Goal: Task Accomplishment & Management: Use online tool/utility

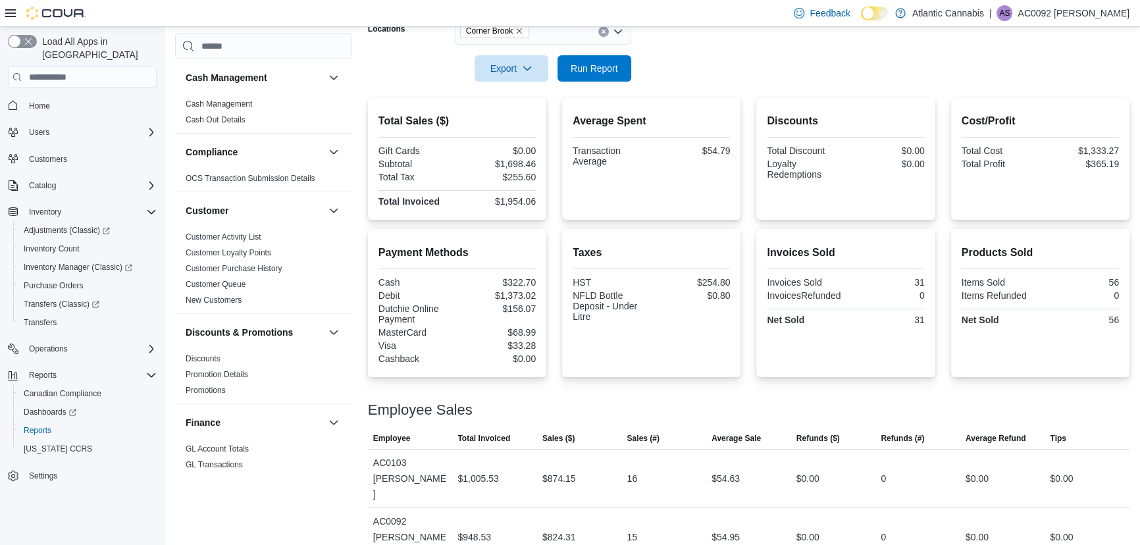
scroll to position [859, 0]
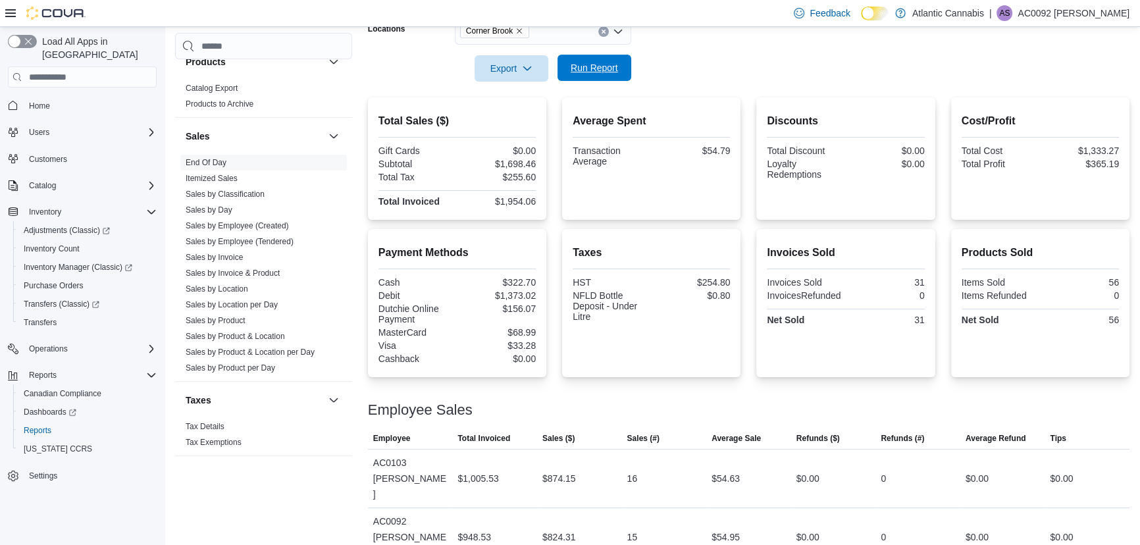
click at [577, 74] on span "Run Report" at bounding box center [594, 67] width 47 height 13
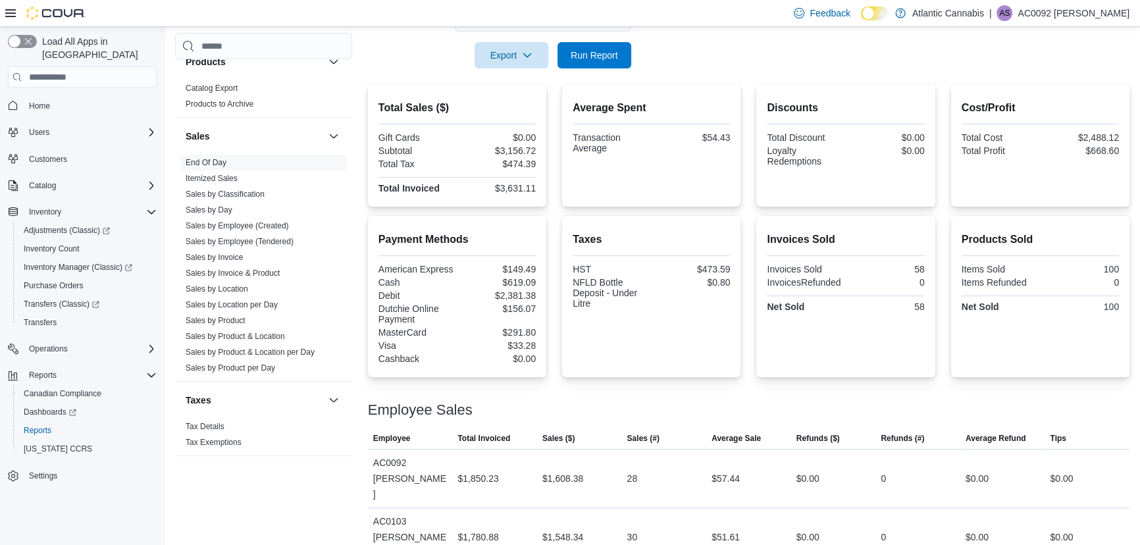
scroll to position [138, 0]
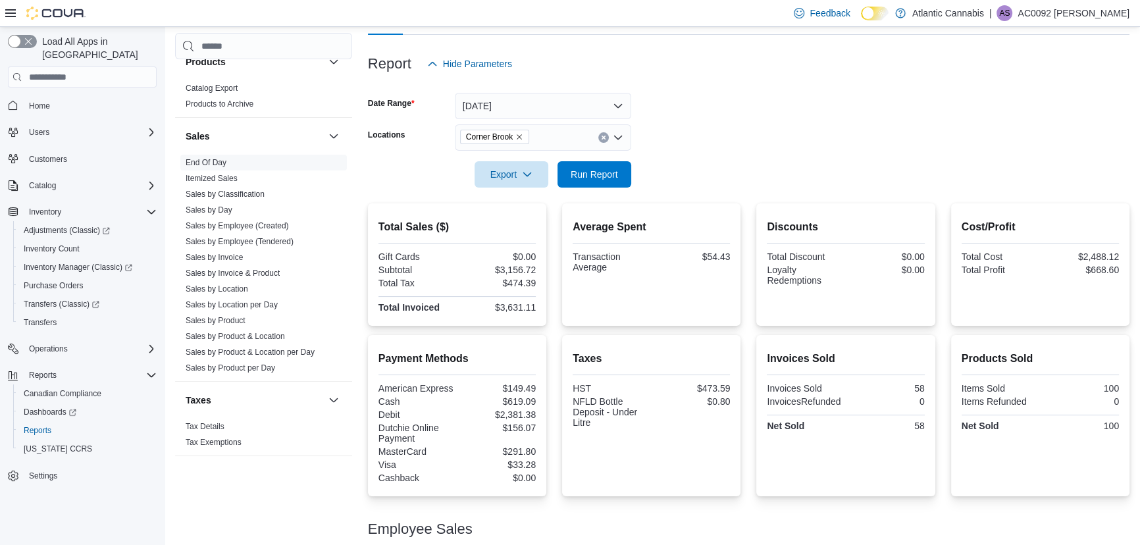
click at [518, 135] on icon "Remove Corner Brook from selection in this group" at bounding box center [519, 137] width 5 height 5
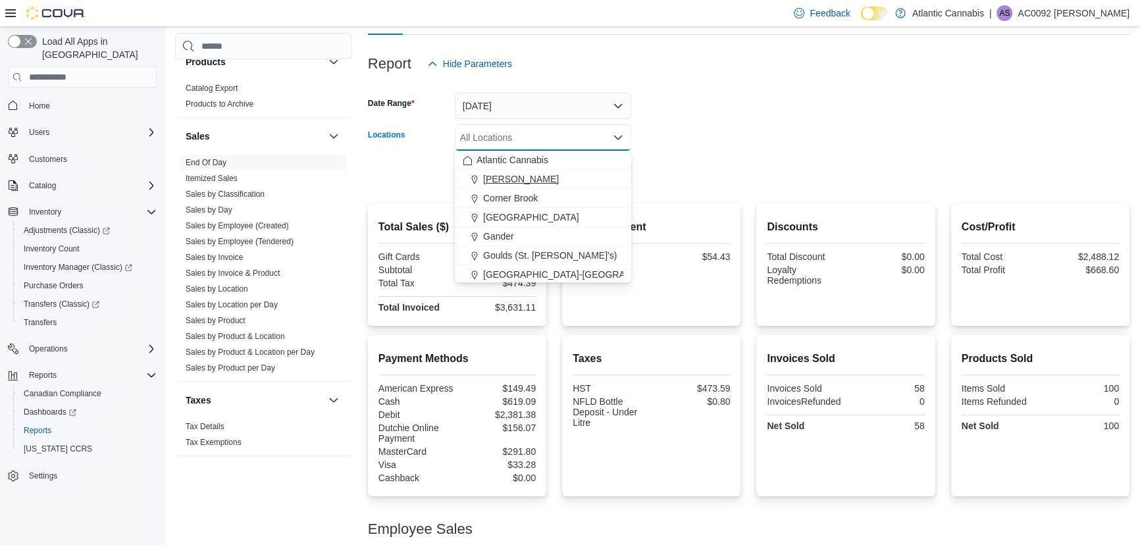
click at [515, 185] on span "[PERSON_NAME]" at bounding box center [521, 178] width 76 height 13
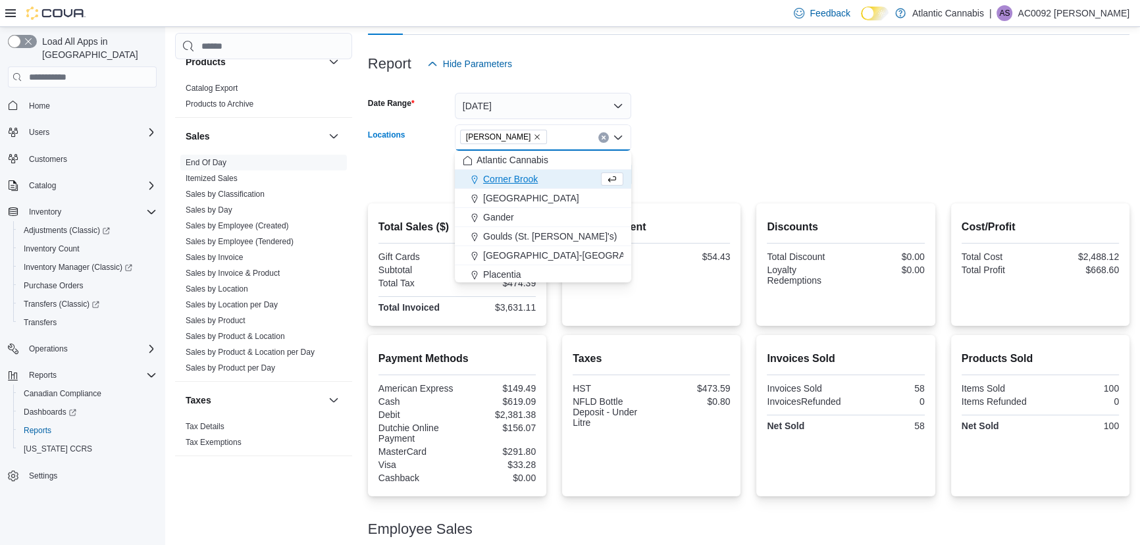
click at [711, 166] on form "Date Range [DATE] Locations Bay [PERSON_NAME] Combo box. Selected. [GEOGRAPHIC_…" at bounding box center [748, 132] width 761 height 111
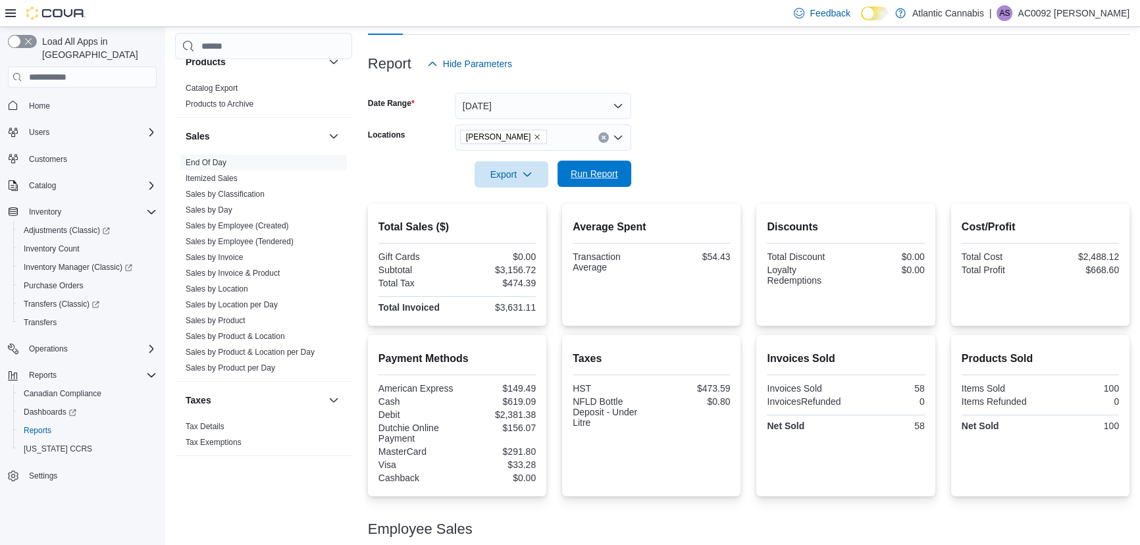
click at [600, 176] on span "Run Report" at bounding box center [594, 173] width 47 height 13
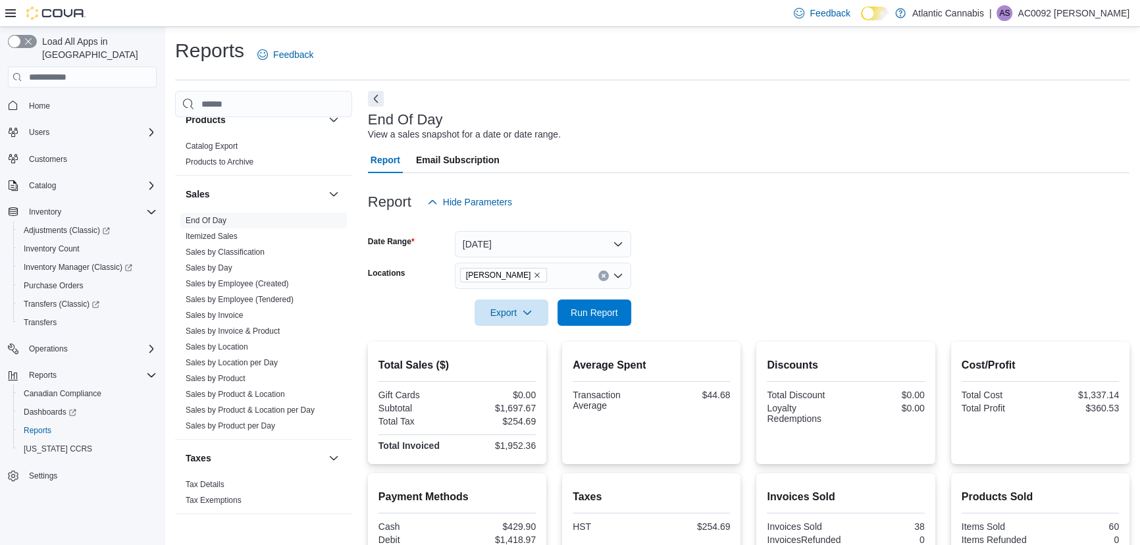
click at [605, 272] on button "Clear input" at bounding box center [603, 276] width 11 height 11
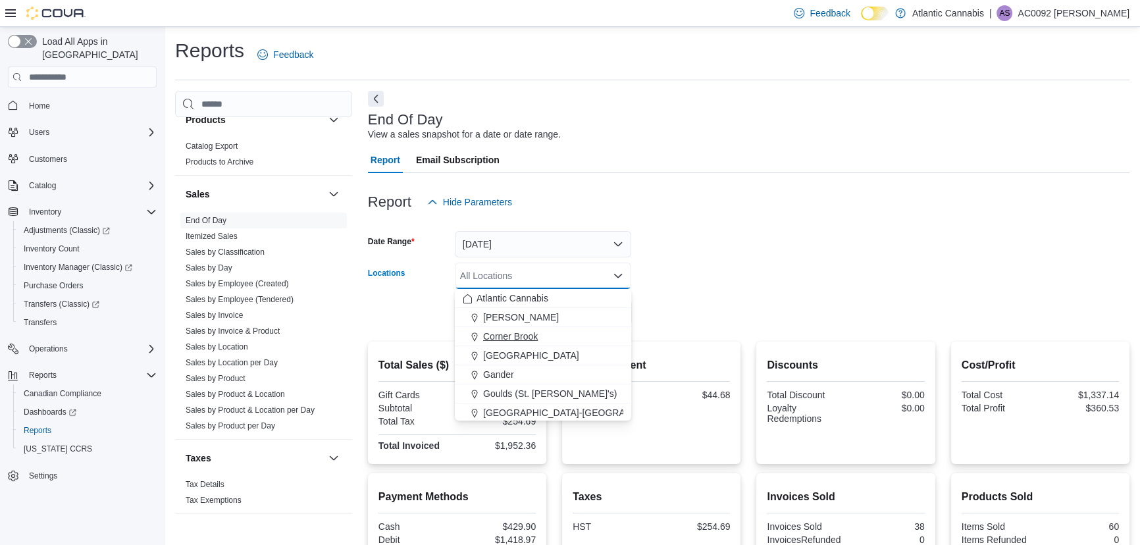
click at [566, 343] on button "Corner Brook" at bounding box center [543, 336] width 176 height 19
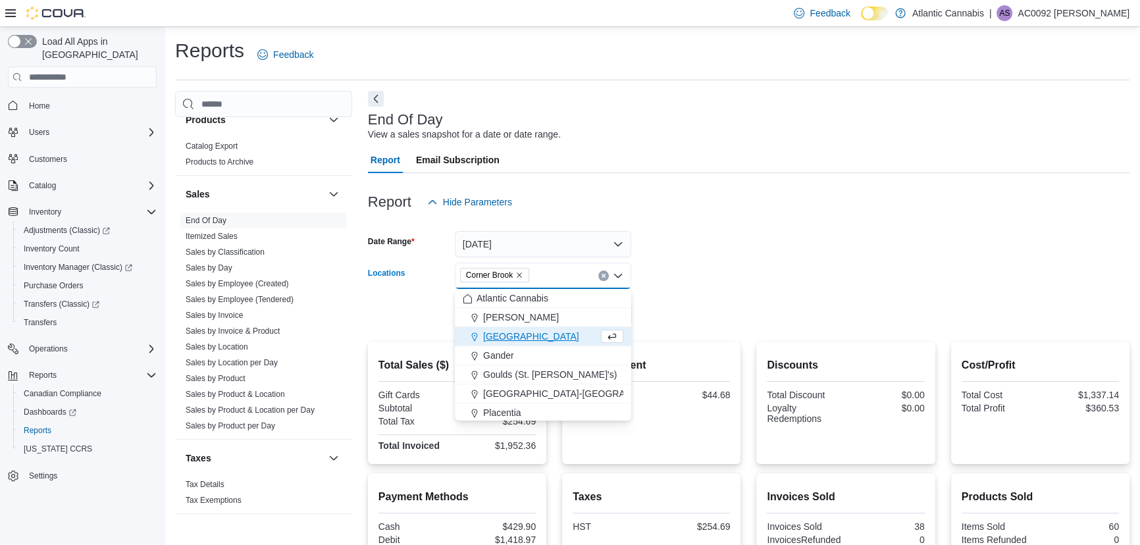
click at [663, 299] on form "Date Range [DATE] Locations [GEOGRAPHIC_DATA] Combo box. Selected. [GEOGRAPHIC_…" at bounding box center [748, 270] width 761 height 111
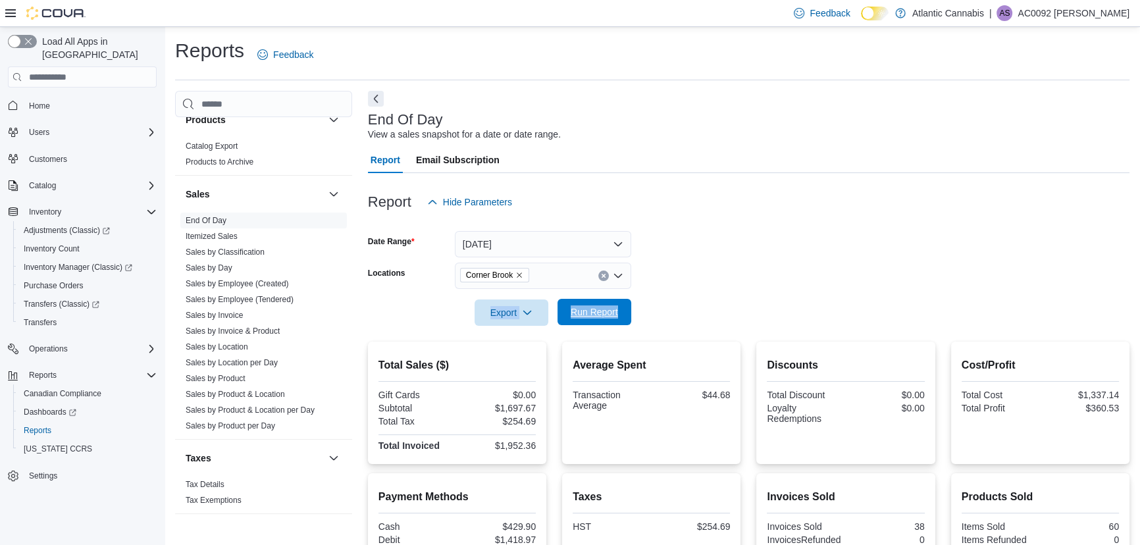
click at [619, 310] on span "Run Report" at bounding box center [594, 312] width 58 height 26
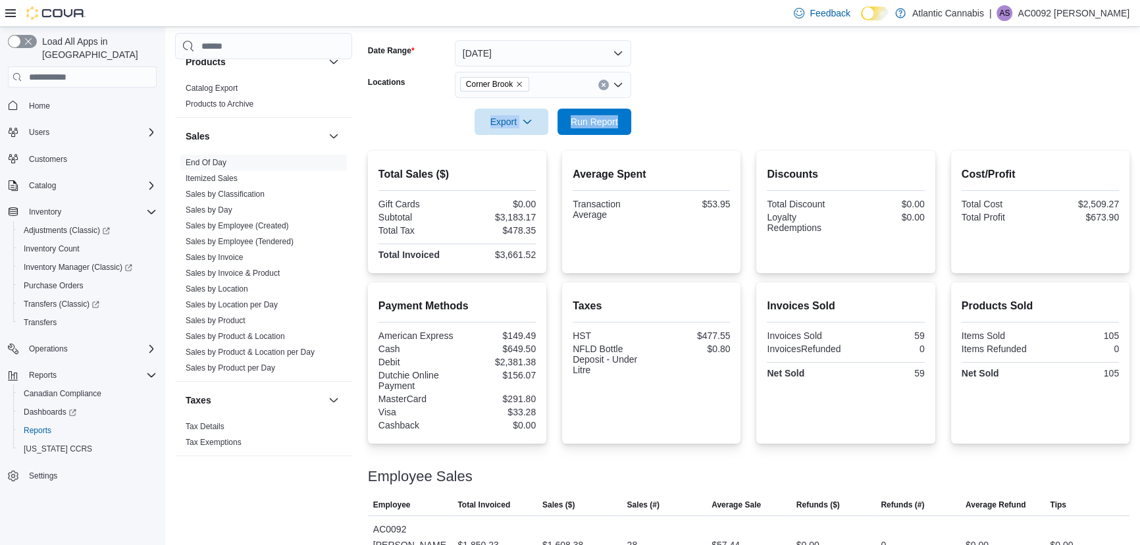
scroll to position [138, 0]
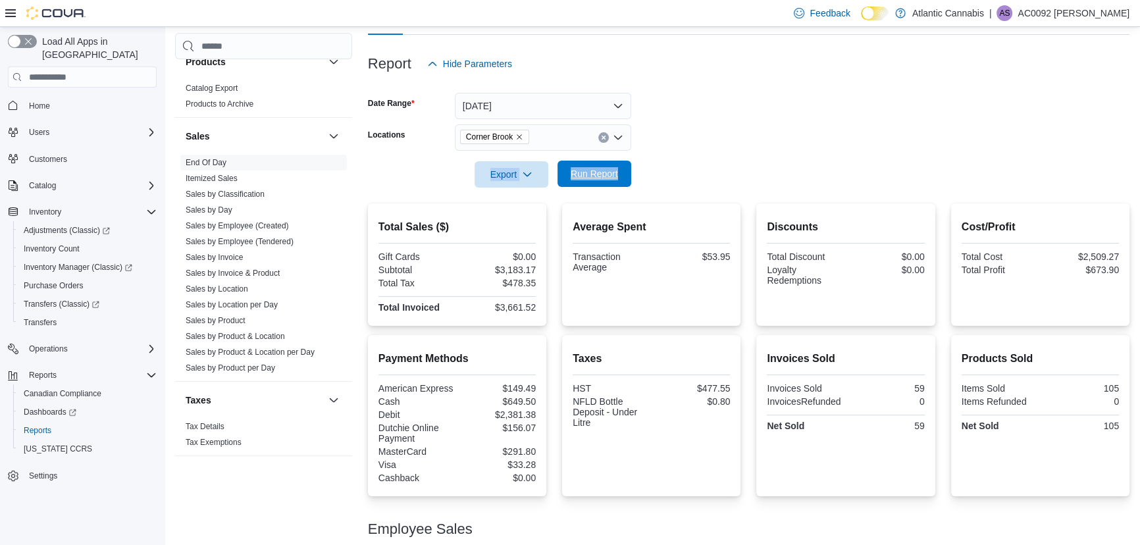
click at [618, 184] on span "Run Report" at bounding box center [594, 174] width 58 height 26
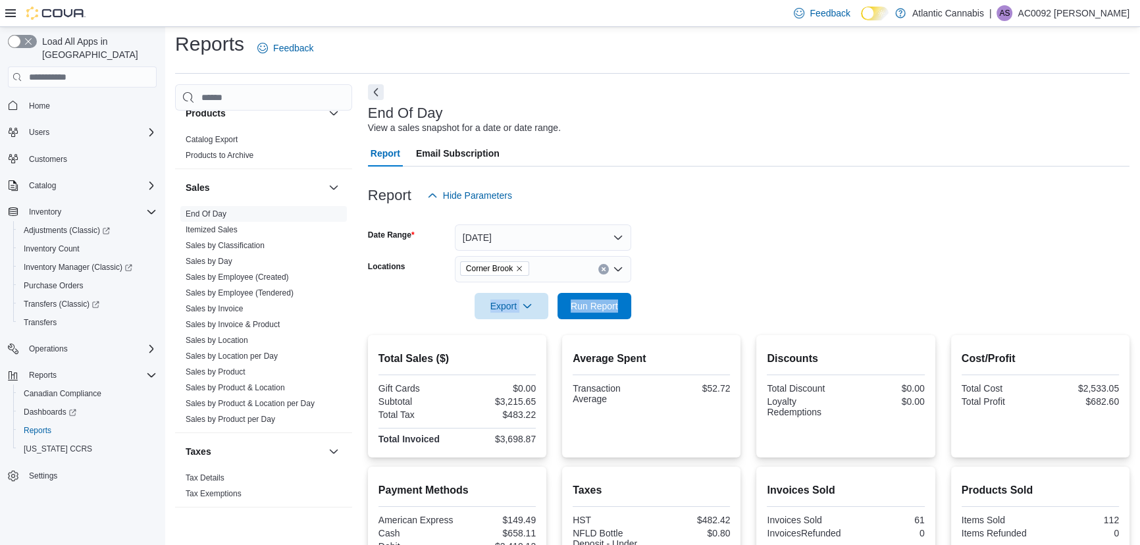
scroll to position [0, 0]
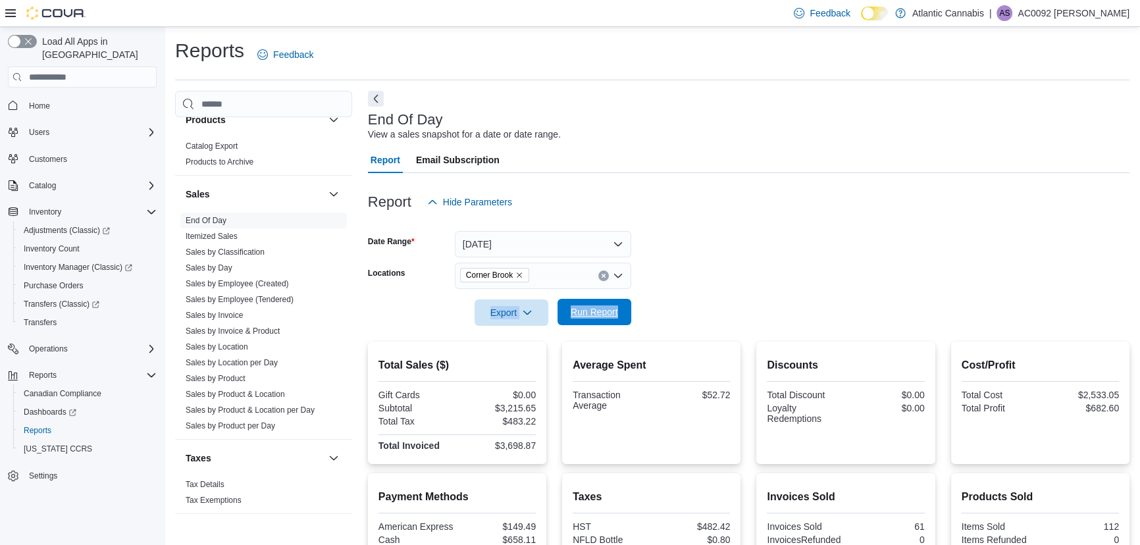
click at [567, 309] on span "Run Report" at bounding box center [594, 312] width 58 height 26
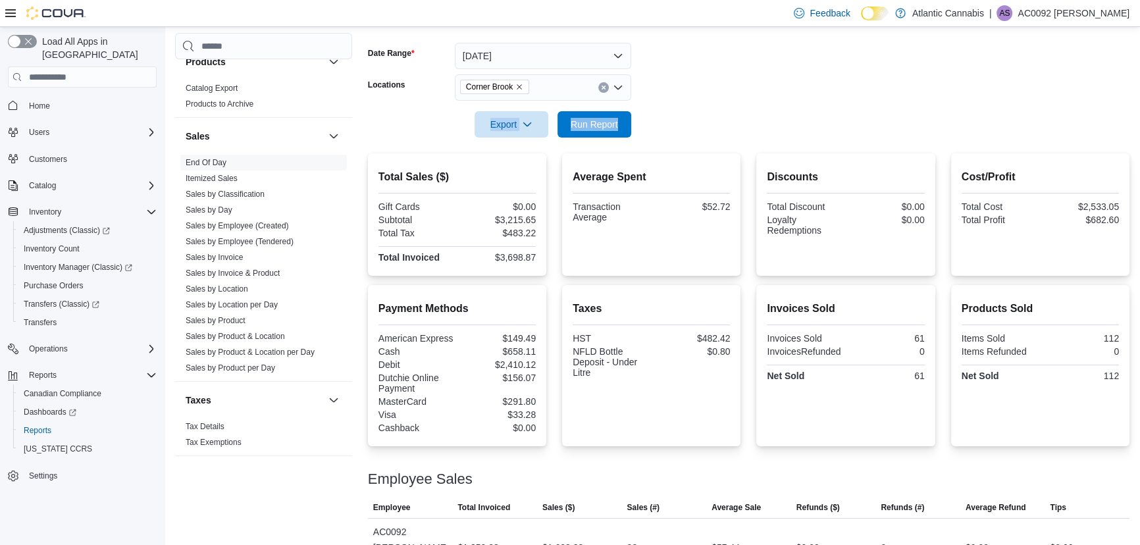
scroll to position [78, 0]
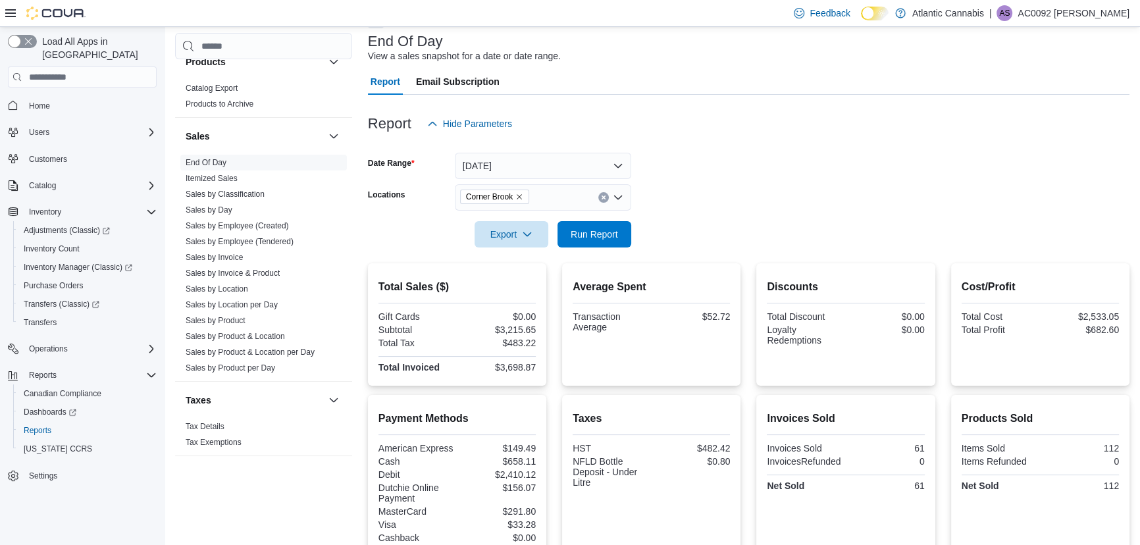
click at [504, 192] on span "Corner Brook" at bounding box center [489, 196] width 47 height 13
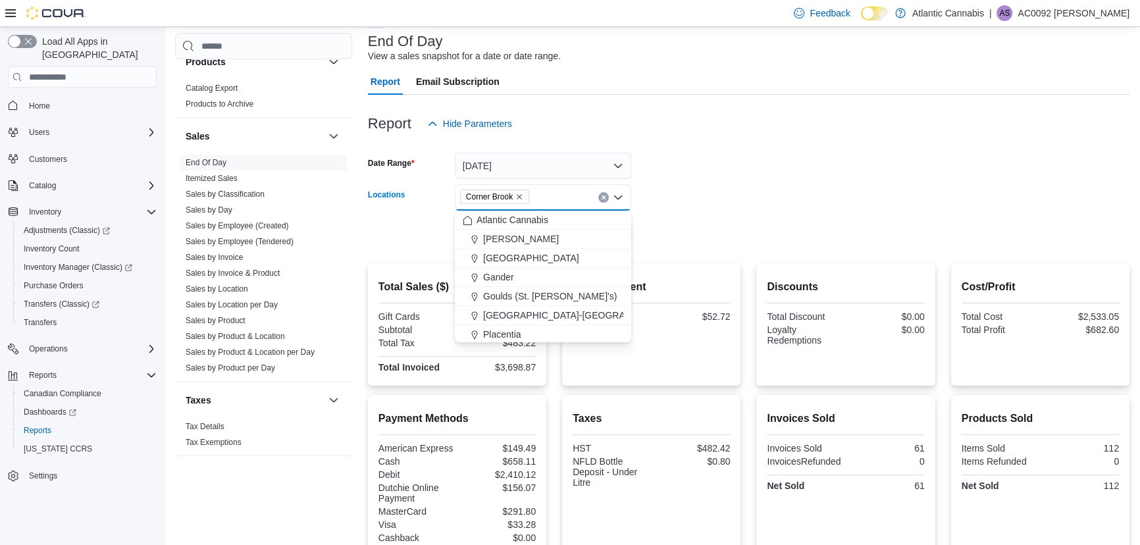
click at [520, 192] on span "Corner Brook" at bounding box center [494, 196] width 57 height 13
click at [516, 196] on icon "Remove Corner Brook from selection in this group" at bounding box center [519, 197] width 8 height 8
click at [517, 246] on div "Atlantic Cannabis Bay [PERSON_NAME][GEOGRAPHIC_DATA] [GEOGRAPHIC_DATA] [GEOGRAP…" at bounding box center [543, 316] width 176 height 210
click at [517, 246] on button "[PERSON_NAME]" at bounding box center [543, 239] width 176 height 19
click at [673, 178] on form "Date Range [DATE] Locations Bay [PERSON_NAME] Combo box. Selected. [GEOGRAPHIC_…" at bounding box center [748, 192] width 761 height 111
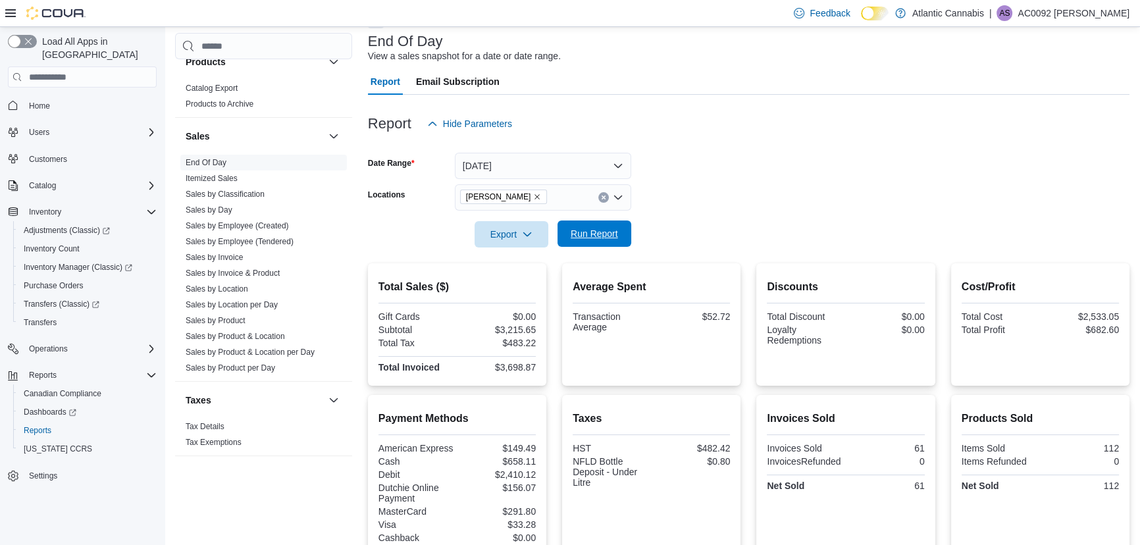
drag, startPoint x: 618, startPoint y: 218, endPoint x: 618, endPoint y: 233, distance: 15.1
click at [618, 224] on form "Date Range [DATE] Locations Bay [PERSON_NAME] Export Run Report" at bounding box center [748, 192] width 761 height 111
click at [618, 233] on span "Run Report" at bounding box center [594, 233] width 58 height 26
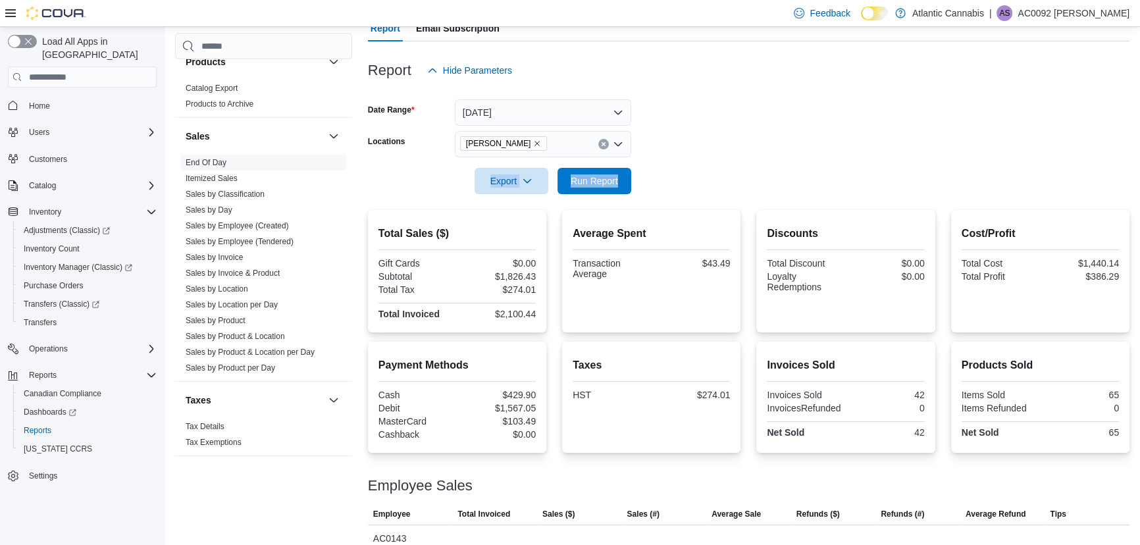
scroll to position [44, 0]
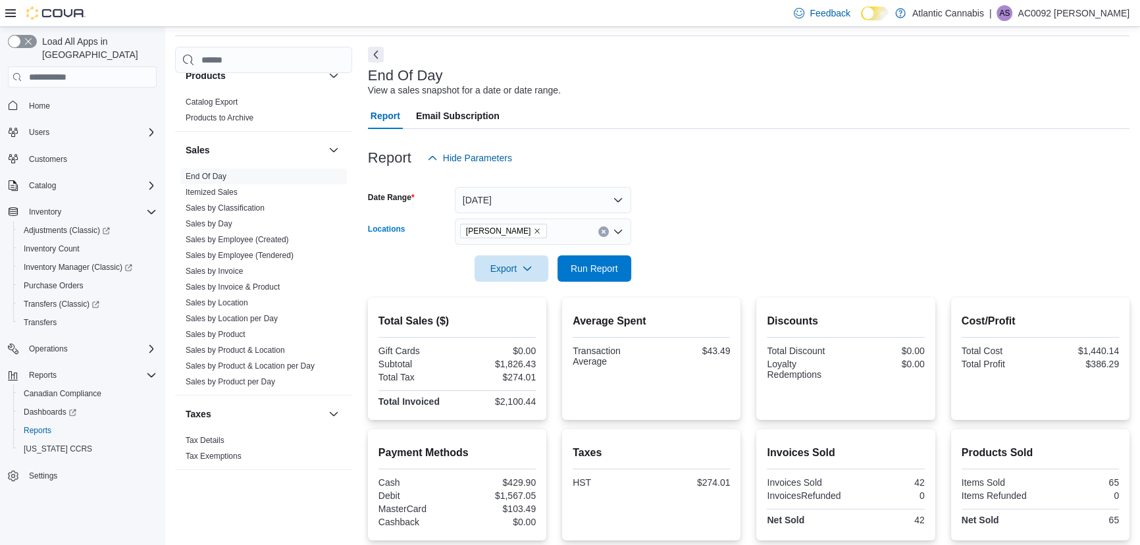
click at [509, 236] on span "[PERSON_NAME]" at bounding box center [504, 230] width 76 height 13
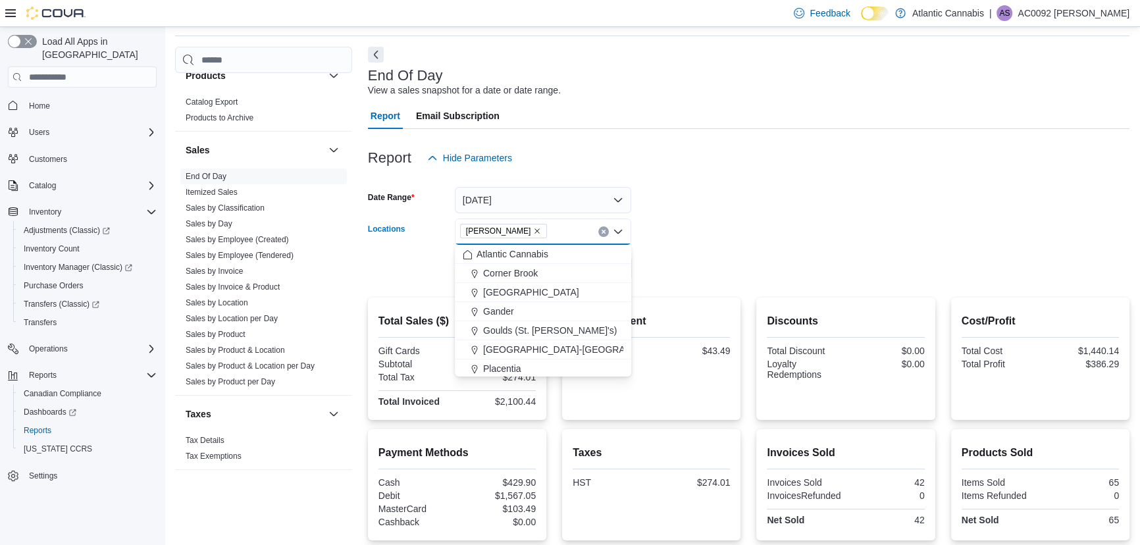
click at [533, 231] on icon "Remove Bay Roberts from selection in this group" at bounding box center [537, 231] width 8 height 8
click at [525, 289] on span "Corner Brook" at bounding box center [510, 292] width 55 height 13
click at [756, 239] on form "Date Range [DATE] Locations [GEOGRAPHIC_DATA] Combo box. Selected. [GEOGRAPHIC_…" at bounding box center [748, 226] width 761 height 111
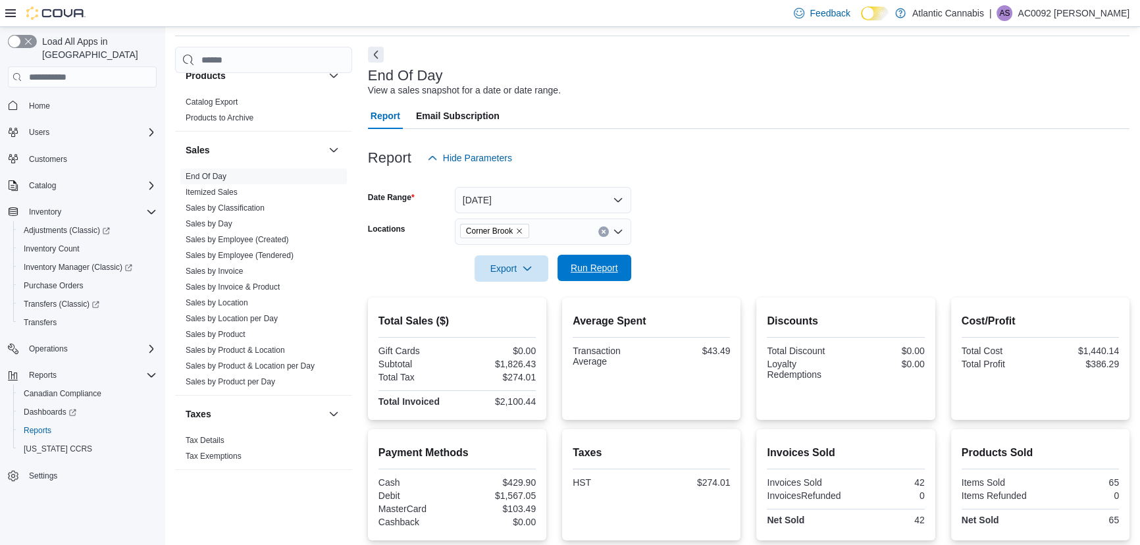
click at [603, 268] on span "Run Report" at bounding box center [594, 267] width 47 height 13
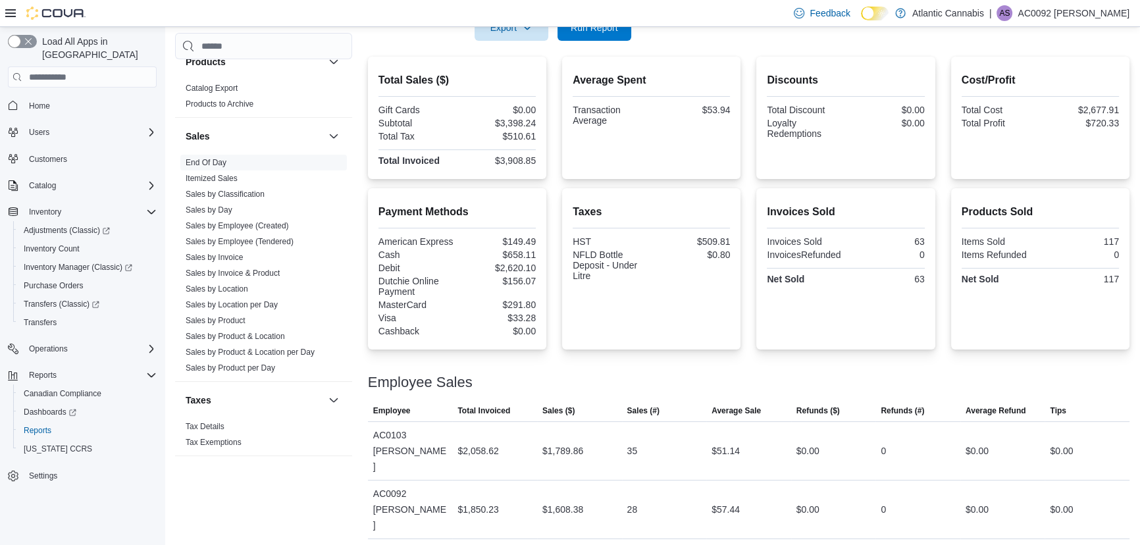
scroll to position [257, 0]
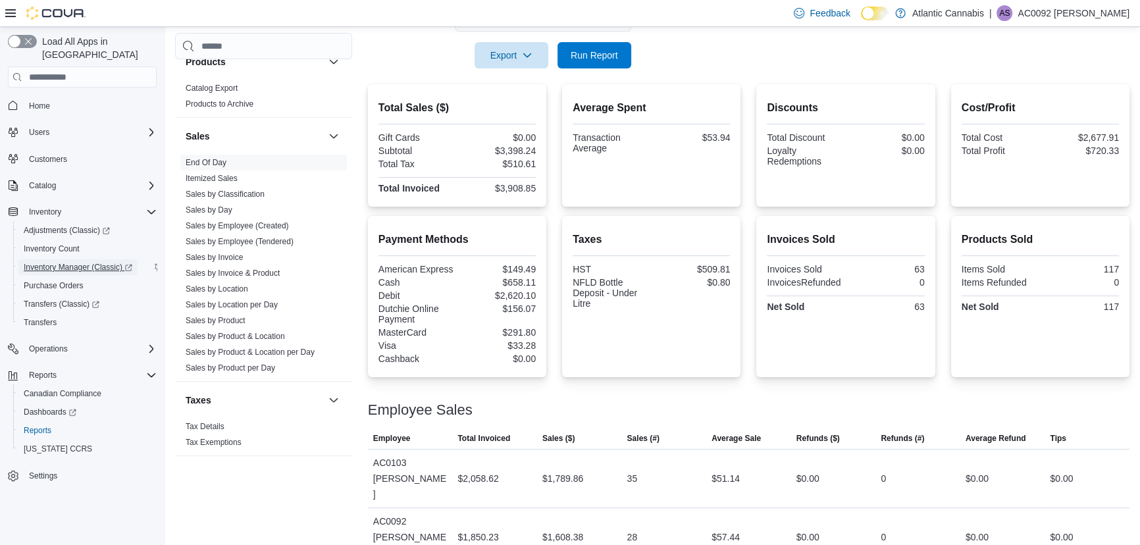
click at [64, 262] on span "Inventory Manager (Classic)" at bounding box center [78, 267] width 109 height 11
click at [582, 62] on span "Run Report" at bounding box center [594, 54] width 58 height 26
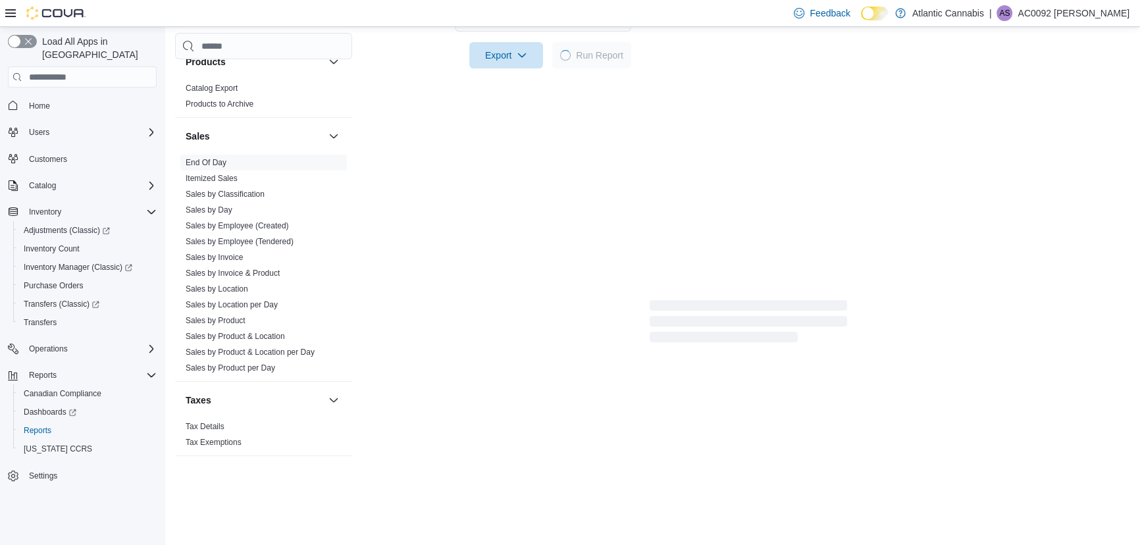
scroll to position [0, 0]
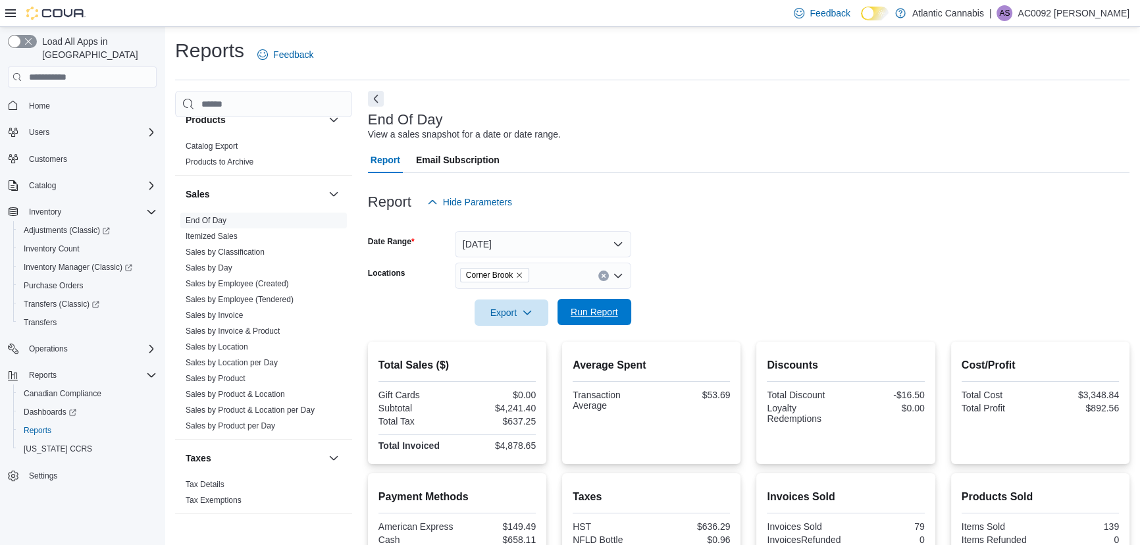
click at [577, 315] on span "Run Report" at bounding box center [594, 311] width 47 height 13
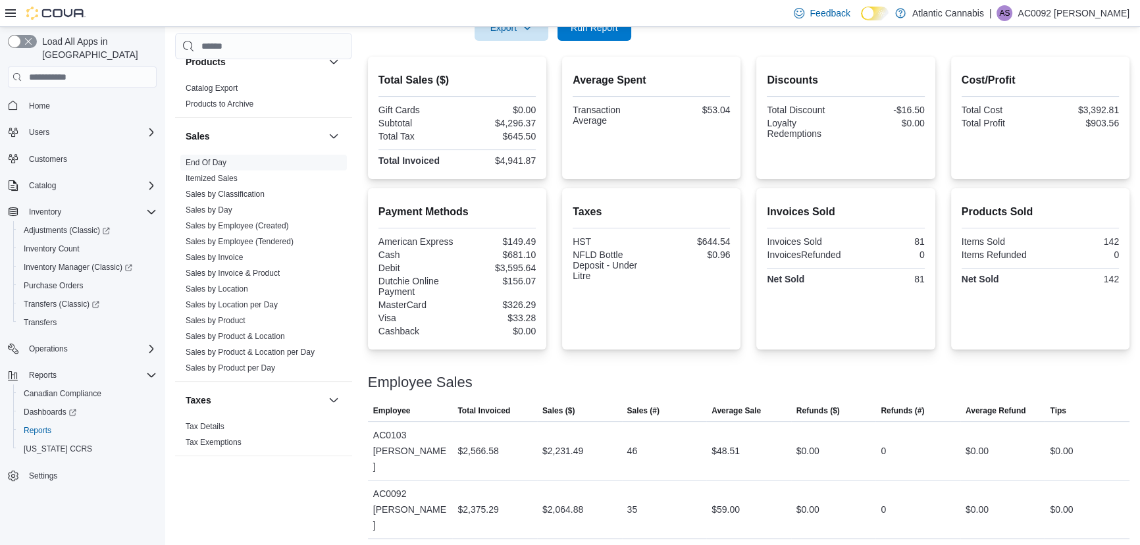
scroll to position [257, 0]
